Goal: Task Accomplishment & Management: Manage account settings

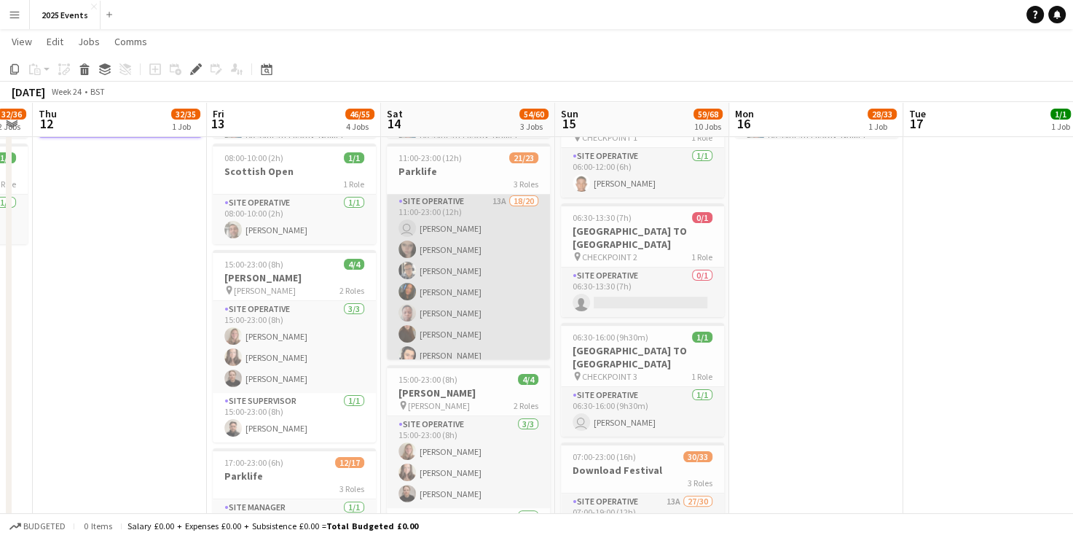
scroll to position [52, 0]
click at [447, 223] on app-card-role "Site Operative 13A 18/20 11:00-23:00 (12h) user [PERSON_NAME] [PERSON_NAME] [PE…" at bounding box center [468, 419] width 163 height 455
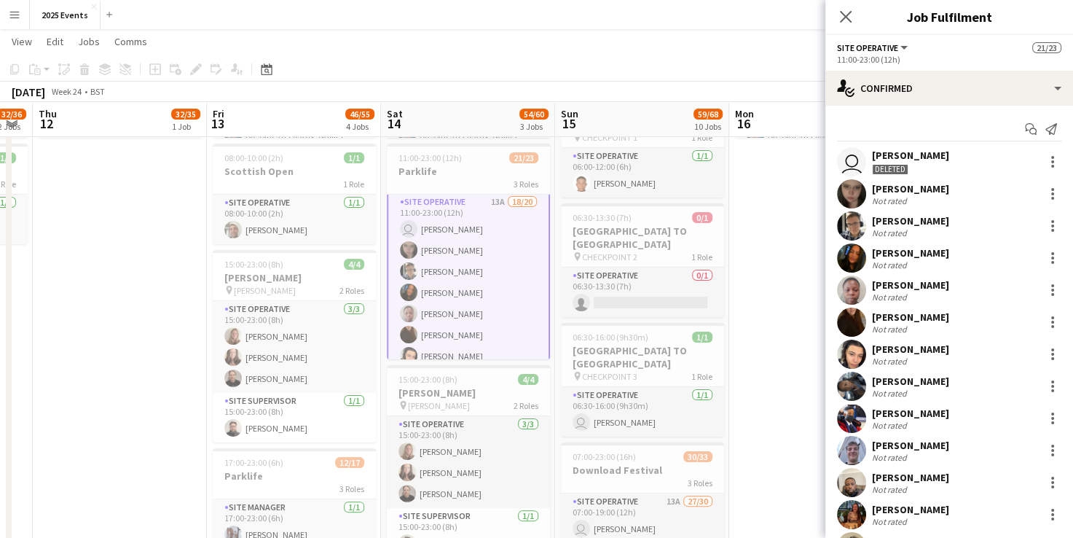
scroll to position [52, 0]
click at [852, 168] on app-user-avatar "user" at bounding box center [851, 161] width 29 height 29
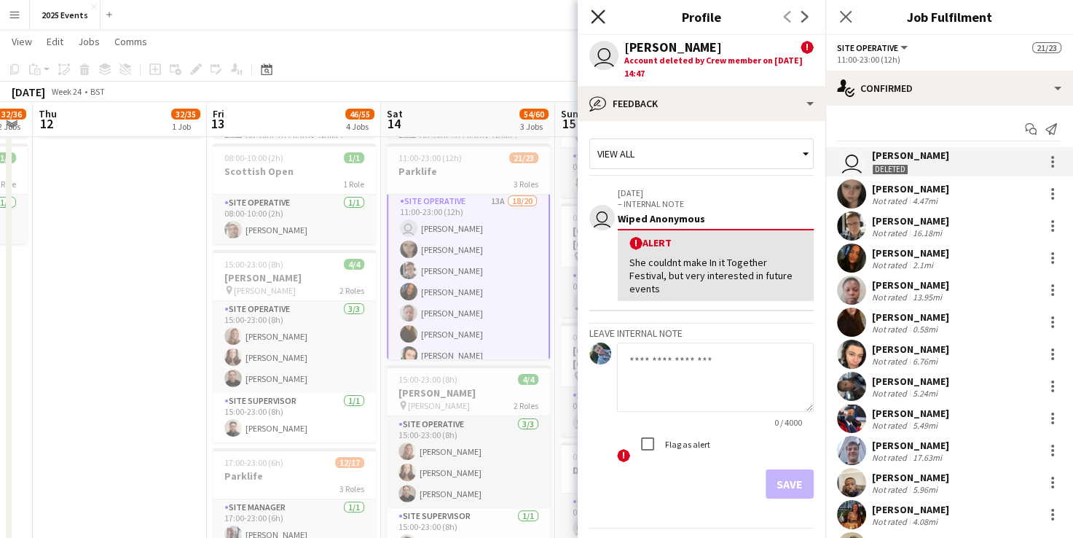
click at [595, 19] on icon at bounding box center [598, 16] width 14 height 14
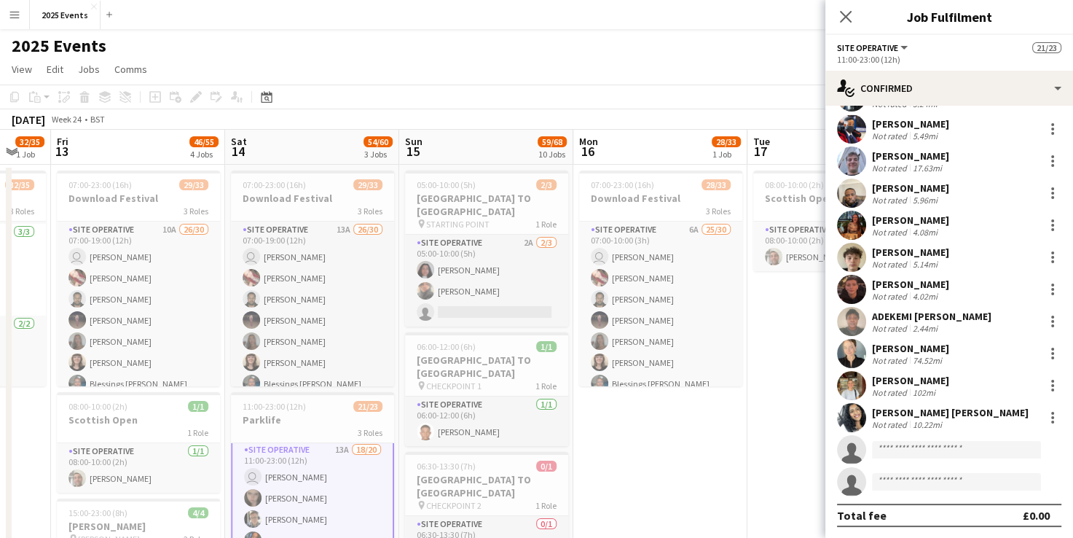
scroll to position [0, 431]
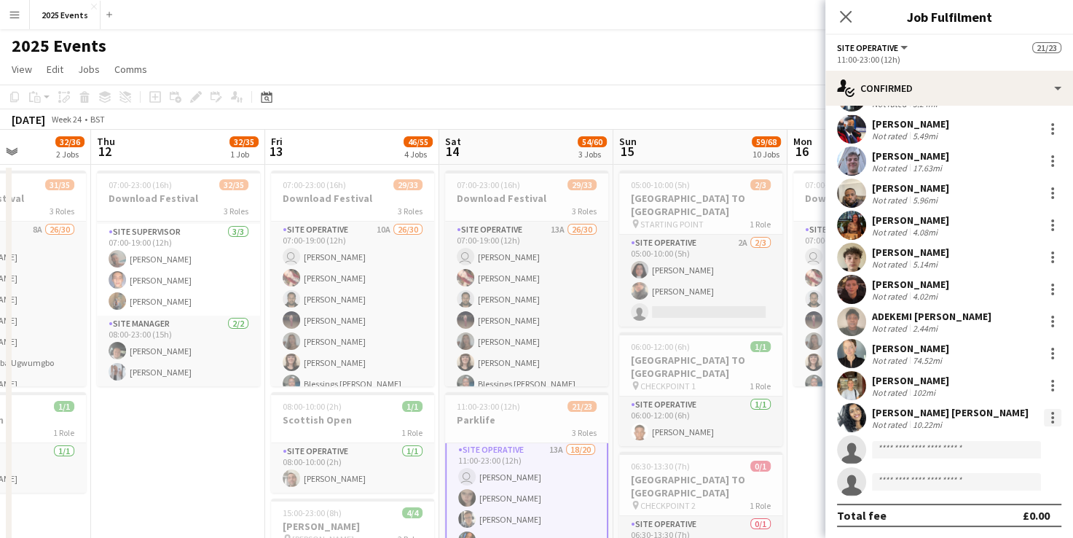
click at [1045, 418] on div at bounding box center [1052, 417] width 17 height 17
click at [854, 409] on div at bounding box center [536, 269] width 1073 height 538
click at [855, 420] on app-user-avatar at bounding box center [851, 417] width 29 height 29
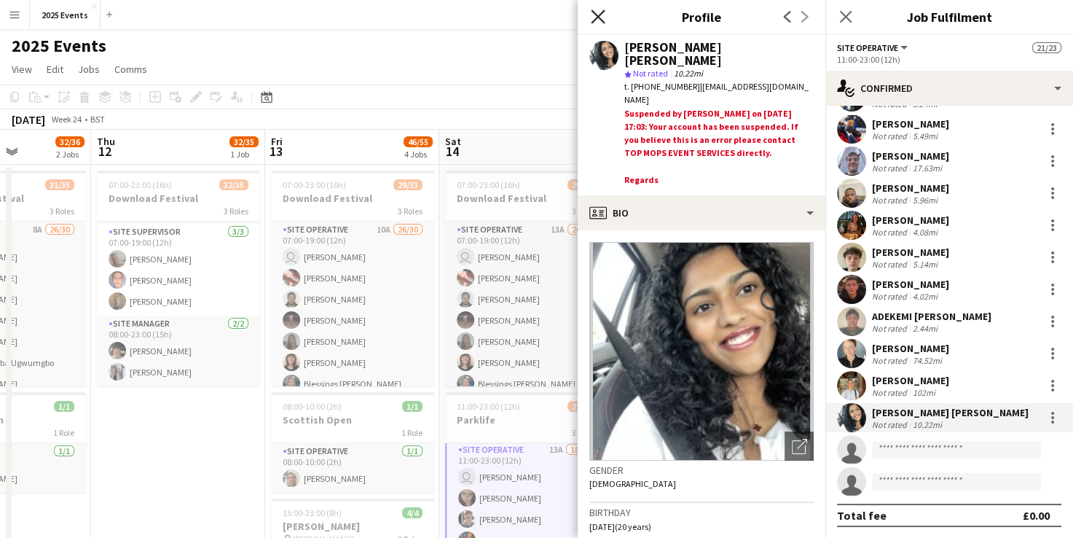
click at [603, 11] on icon at bounding box center [598, 16] width 14 height 14
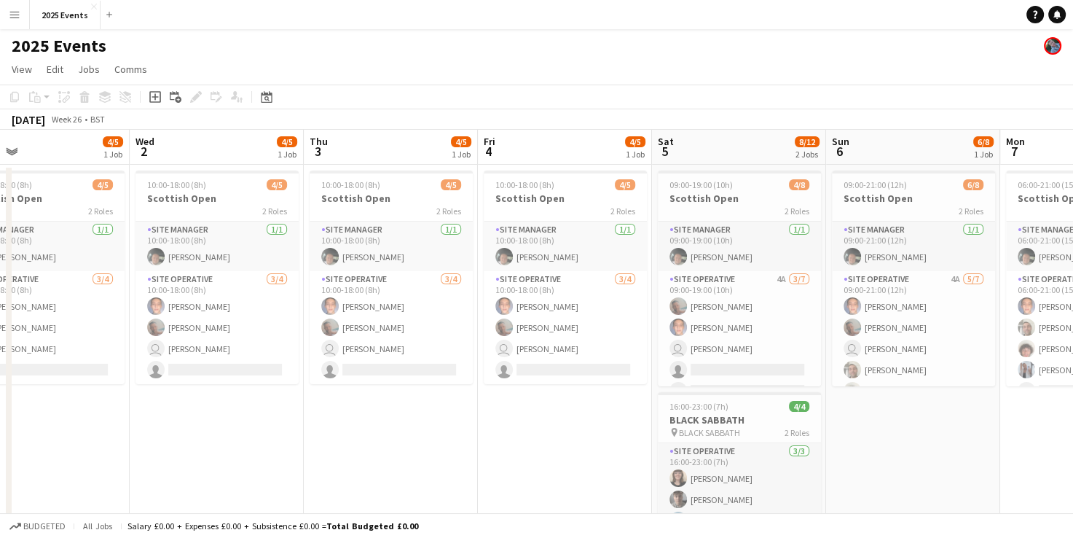
scroll to position [0, 393]
click at [734, 427] on span "BLACK SABBATH" at bounding box center [709, 432] width 61 height 11
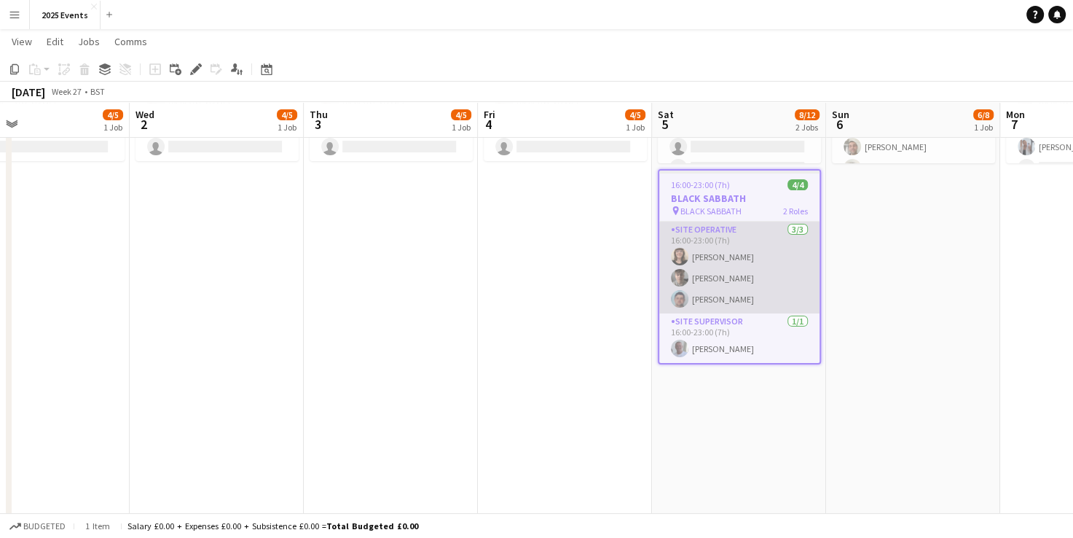
scroll to position [221, 0]
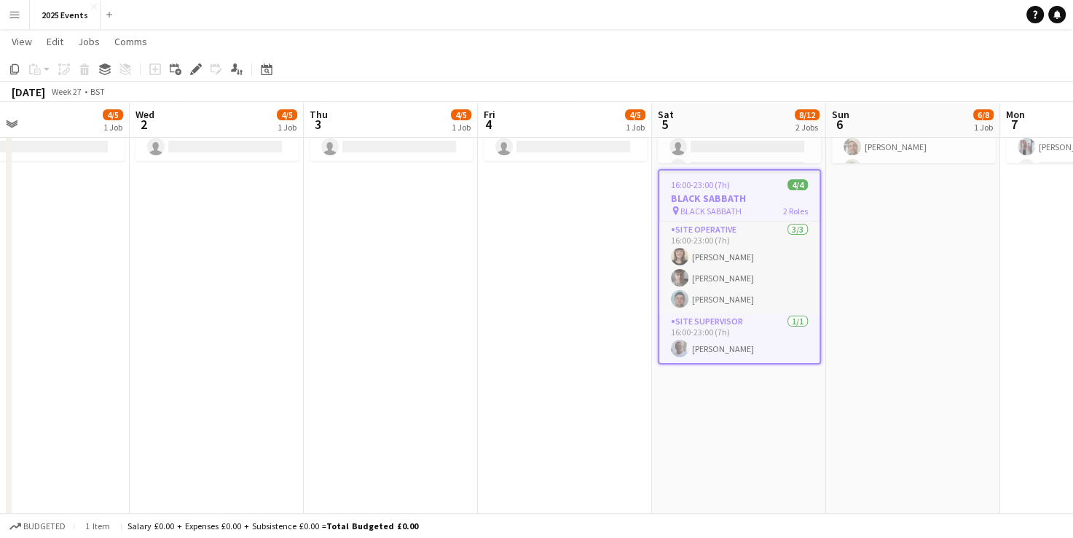
click at [731, 197] on h3 "BLACK SABBATH" at bounding box center [739, 198] width 160 height 13
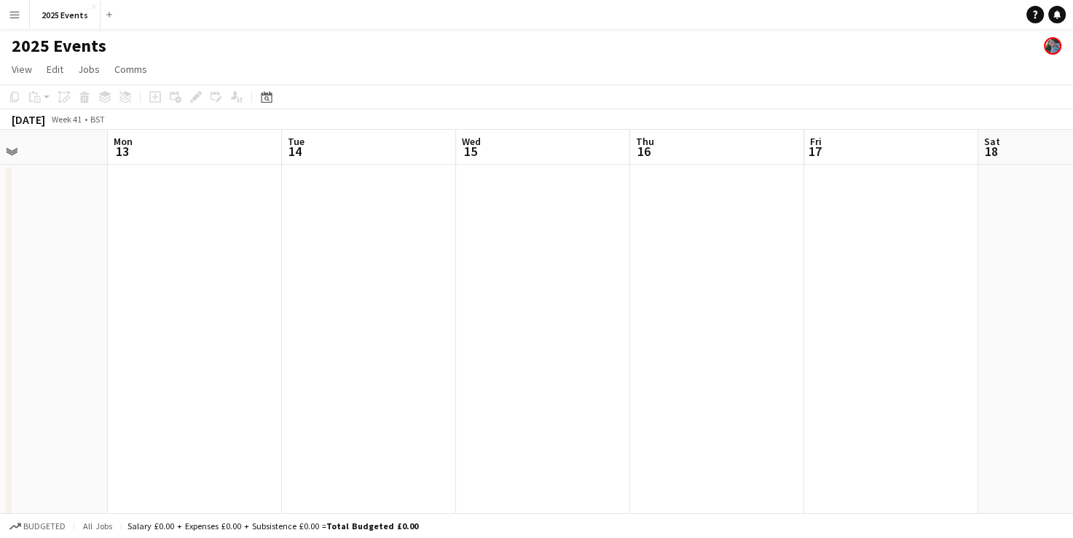
scroll to position [0, 600]
